Goal: Task Accomplishment & Management: Manage account settings

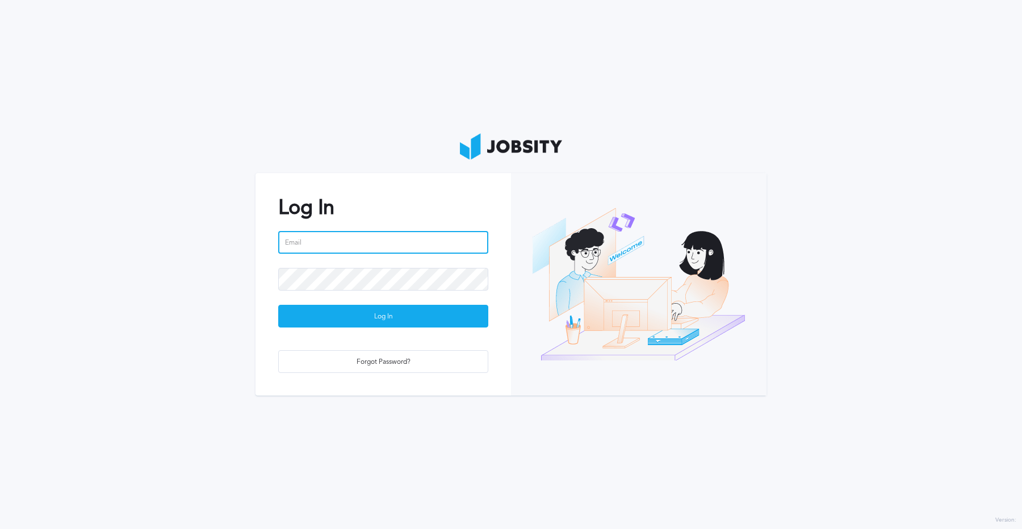
click at [360, 234] on input "email" at bounding box center [383, 242] width 210 height 23
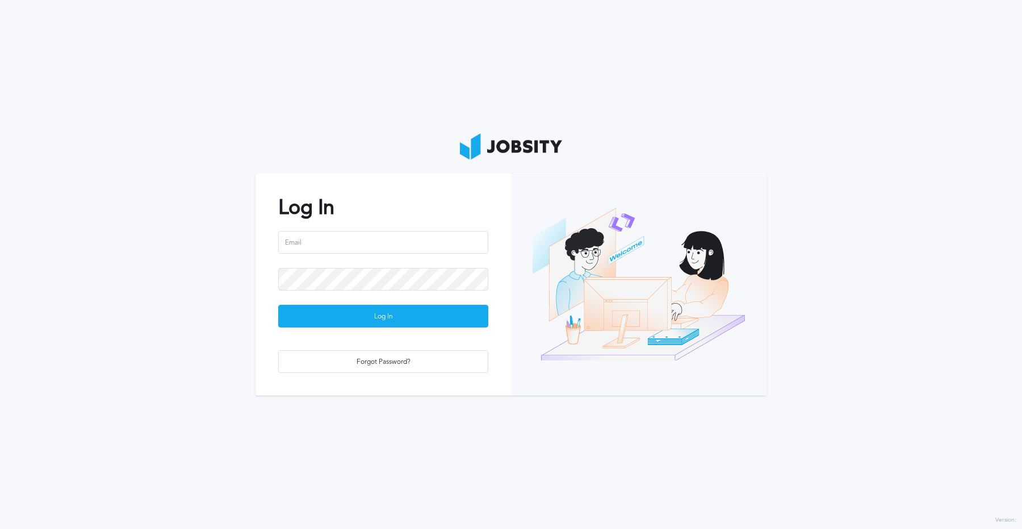
click at [324, 168] on section "Log In Log In Forgot Password?" at bounding box center [511, 264] width 1022 height 529
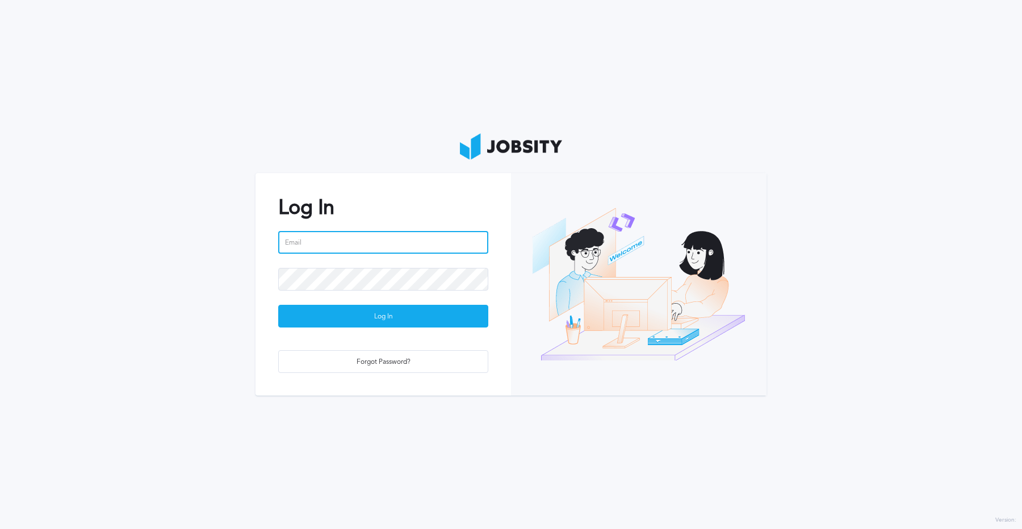
click at [290, 239] on input "email" at bounding box center [383, 242] width 210 height 23
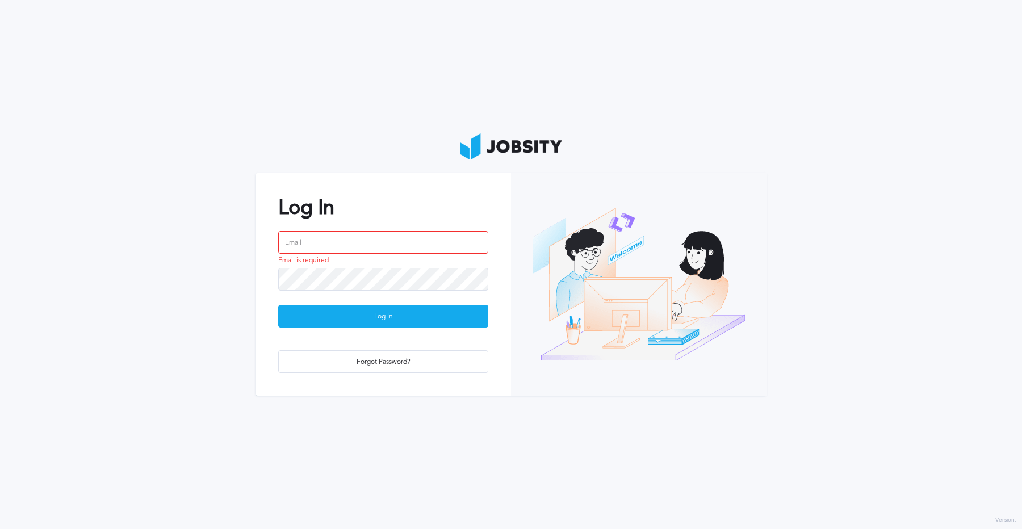
click at [638, 245] on div at bounding box center [639, 284] width 256 height 222
click at [330, 240] on input "email" at bounding box center [383, 242] width 210 height 23
